Goal: Transaction & Acquisition: Purchase product/service

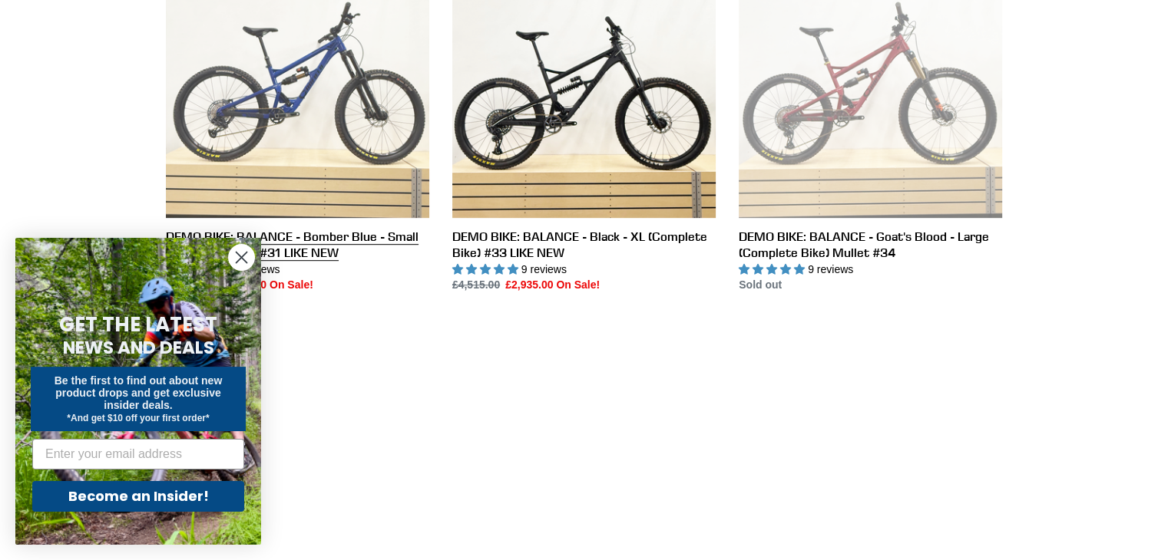
scroll to position [921, 0]
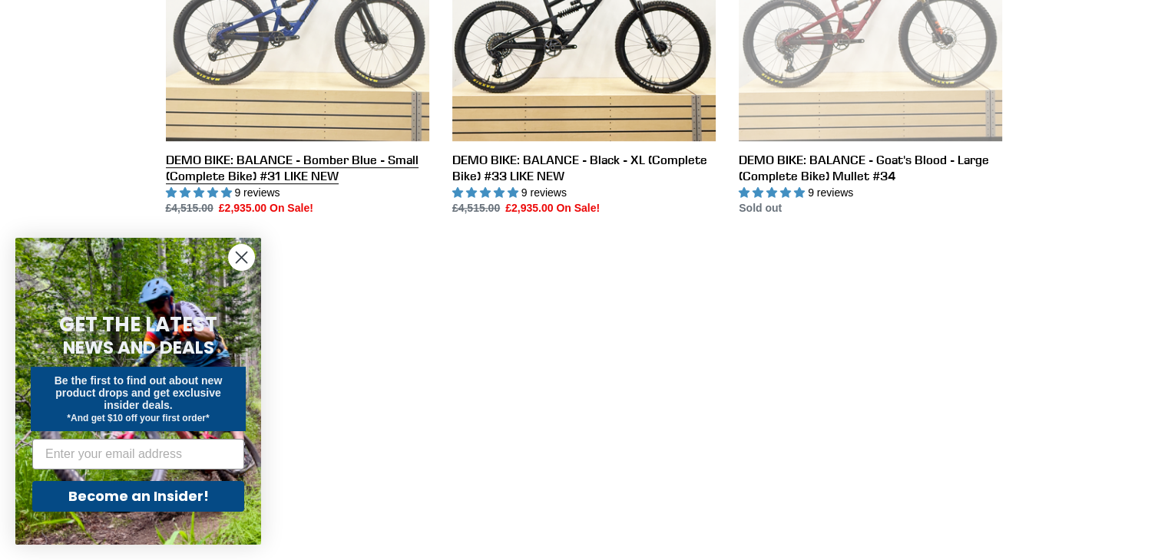
click at [252, 74] on link "DEMO BIKE: BALANCE - Bomber Blue - Small (Complete Bike) #31 LIKE NEW" at bounding box center [297, 46] width 263 height 339
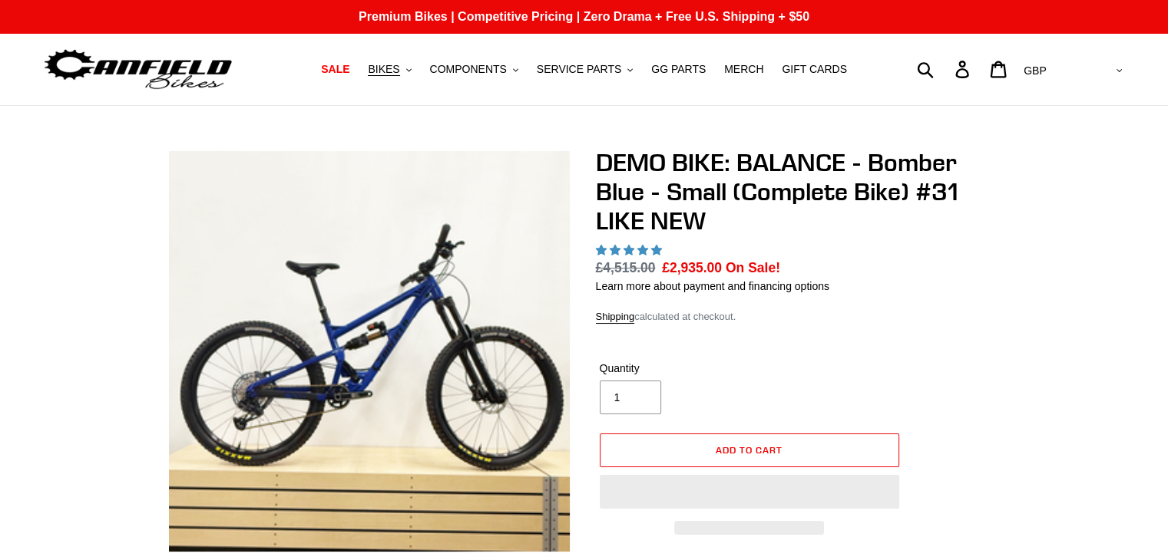
select select "highest-rating"
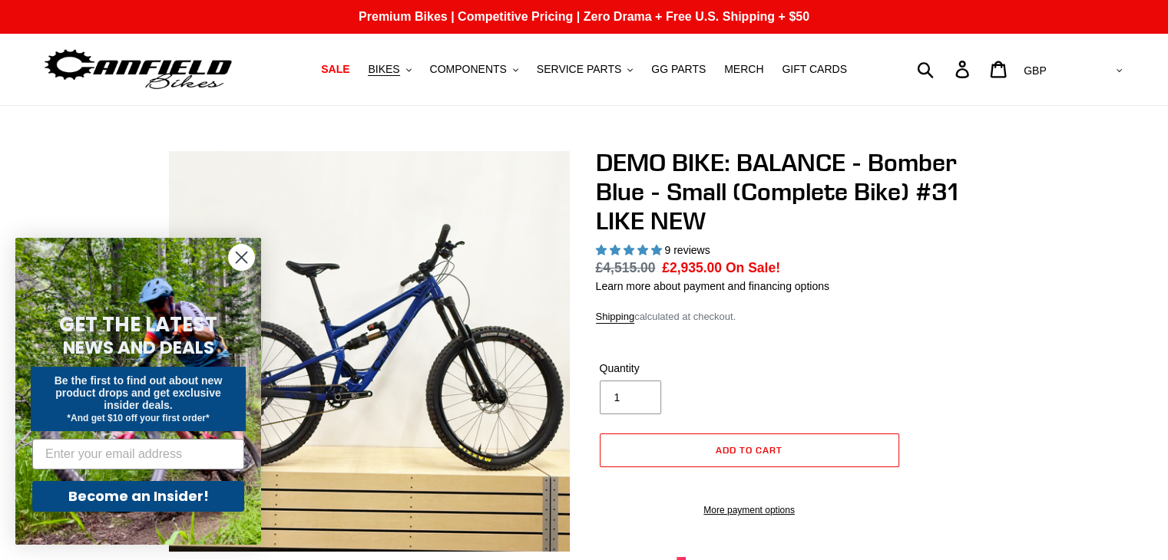
click at [236, 253] on circle "Close dialog" at bounding box center [241, 257] width 25 height 25
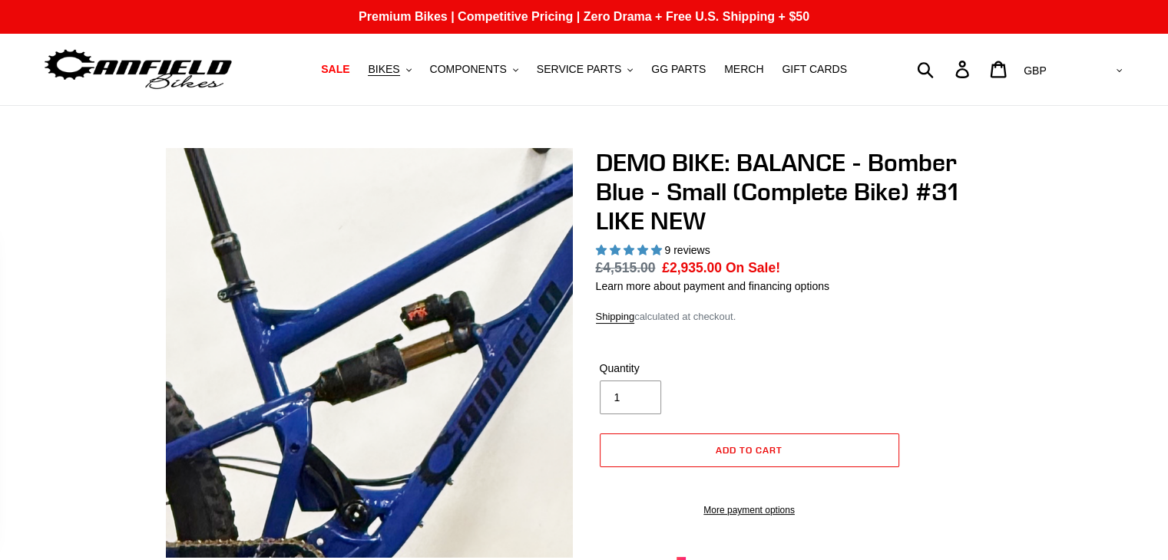
click at [355, 332] on img at bounding box center [409, 410] width 1572 height 1572
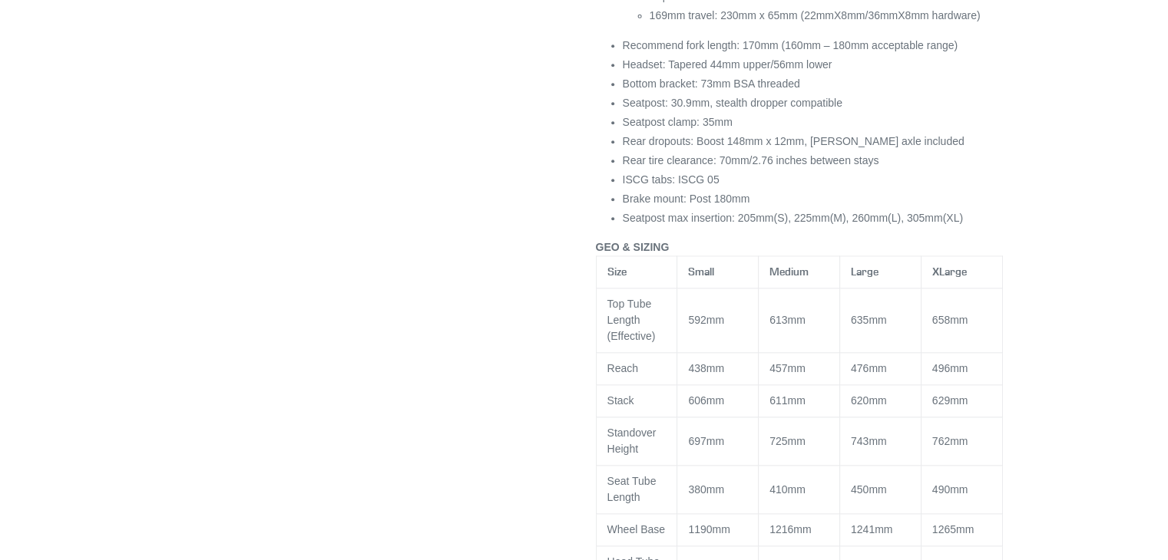
scroll to position [1843, 0]
